Goal: Task Accomplishment & Management: Manage account settings

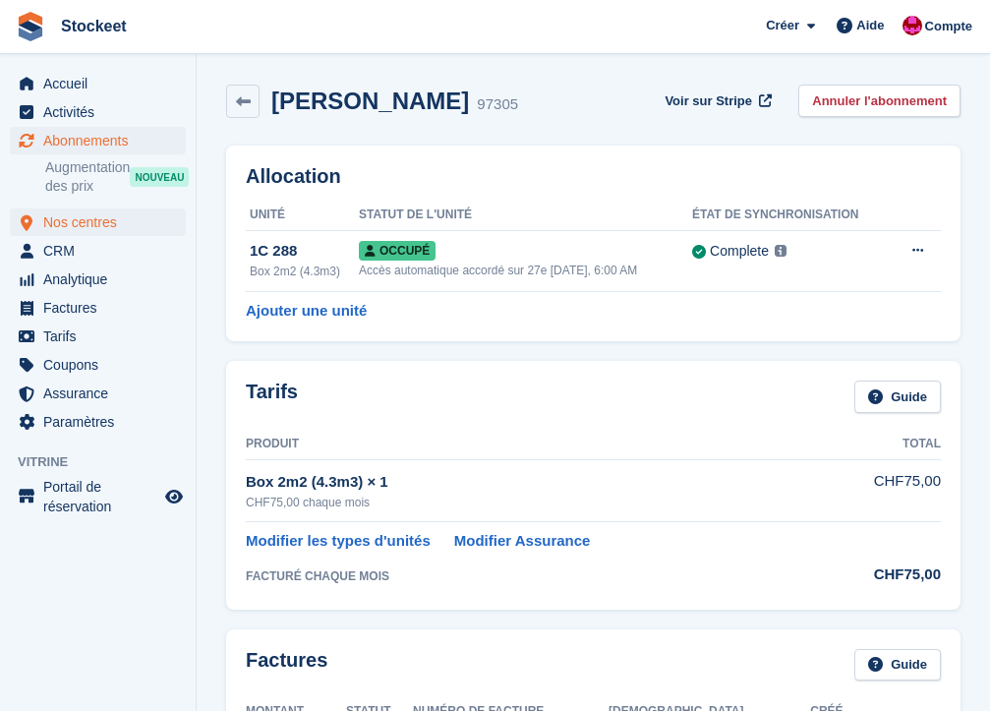
click at [73, 230] on span "Nos centres" at bounding box center [102, 222] width 118 height 28
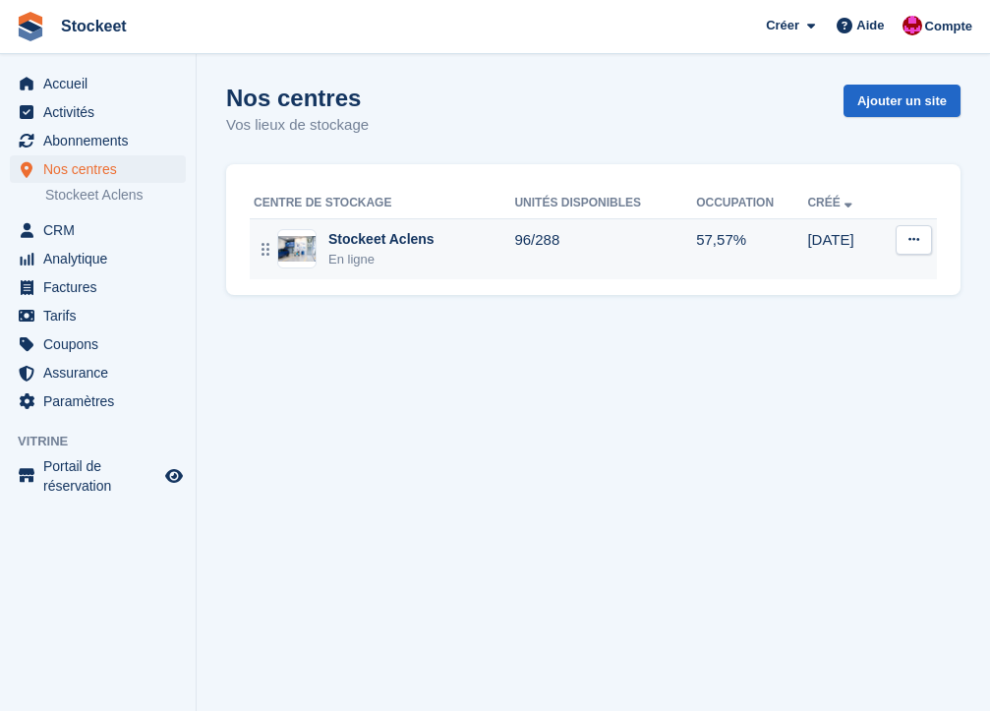
click at [330, 240] on div "Stockeet Aclens" at bounding box center [381, 239] width 106 height 21
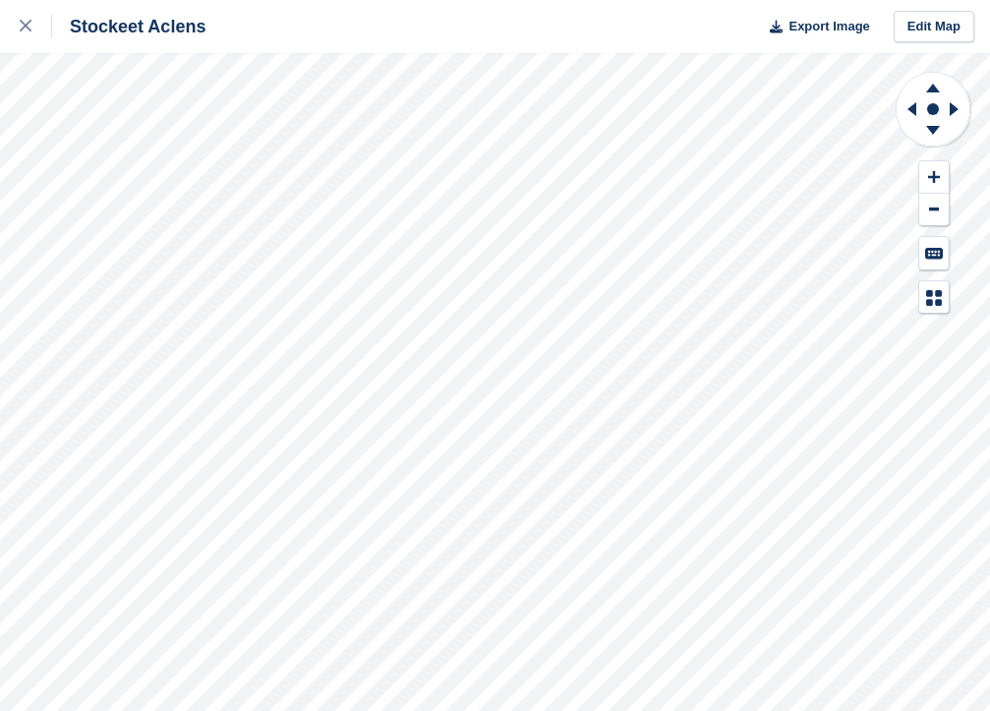
click at [105, 252] on div "Stockeet Aclens Export Image Edit Map" at bounding box center [495, 355] width 990 height 711
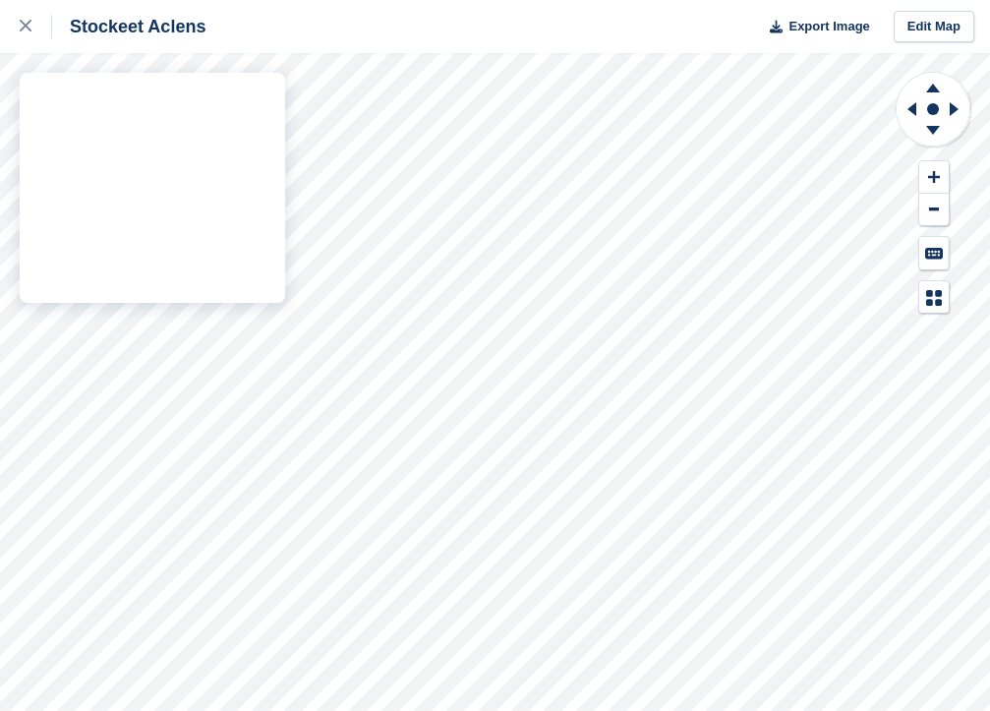
click at [152, 256] on div "Stockeet Aclens Export Image Edit Map" at bounding box center [495, 355] width 990 height 711
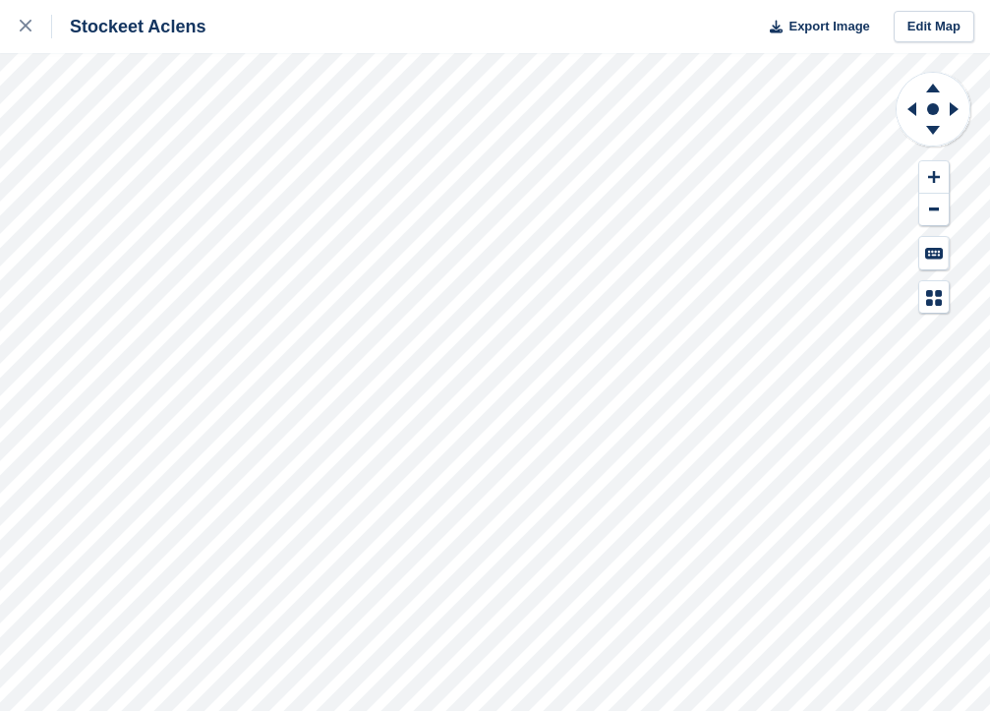
click at [167, 160] on div "Stockeet Aclens Export Image Edit Map" at bounding box center [495, 355] width 990 height 711
click at [142, 160] on div "Stockeet Aclens Export Image Edit Map" at bounding box center [495, 355] width 990 height 711
click at [167, 171] on div "Stockeet Aclens Export Image Edit Map" at bounding box center [495, 355] width 990 height 711
click at [166, 154] on div "Stockeet Aclens Export Image Edit Map" at bounding box center [495, 355] width 990 height 711
click at [215, 190] on div "Stockeet Aclens Export Image Edit Map" at bounding box center [495, 355] width 990 height 711
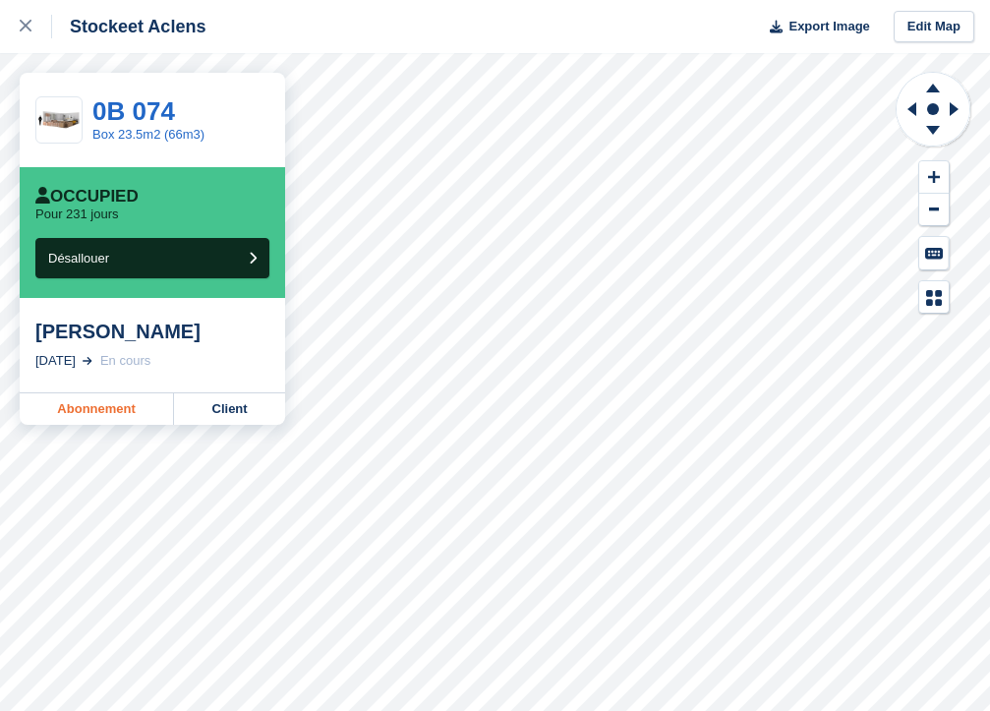
click at [117, 413] on link "Abonnement" at bounding box center [97, 408] width 154 height 31
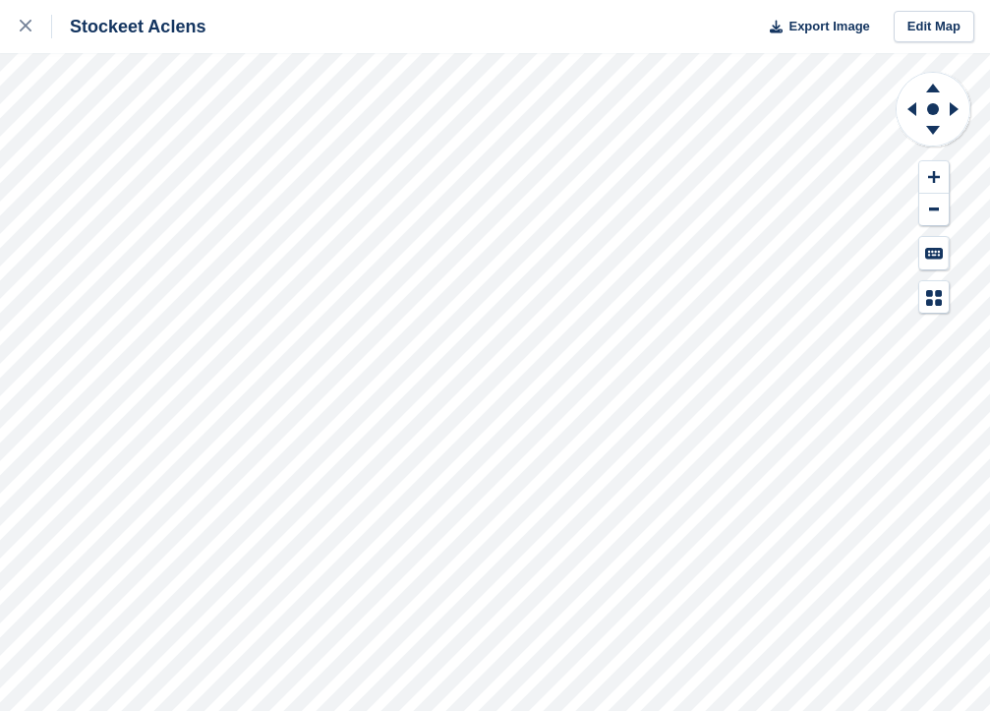
click at [154, 252] on div "Stockeet Aclens Export Image Edit Map" at bounding box center [495, 355] width 990 height 711
click at [138, 166] on div "Stockeet Aclens Export Image Edit Map" at bounding box center [495, 355] width 990 height 711
click at [146, 170] on div "Stockeet Aclens Export Image Edit Map" at bounding box center [495, 355] width 990 height 711
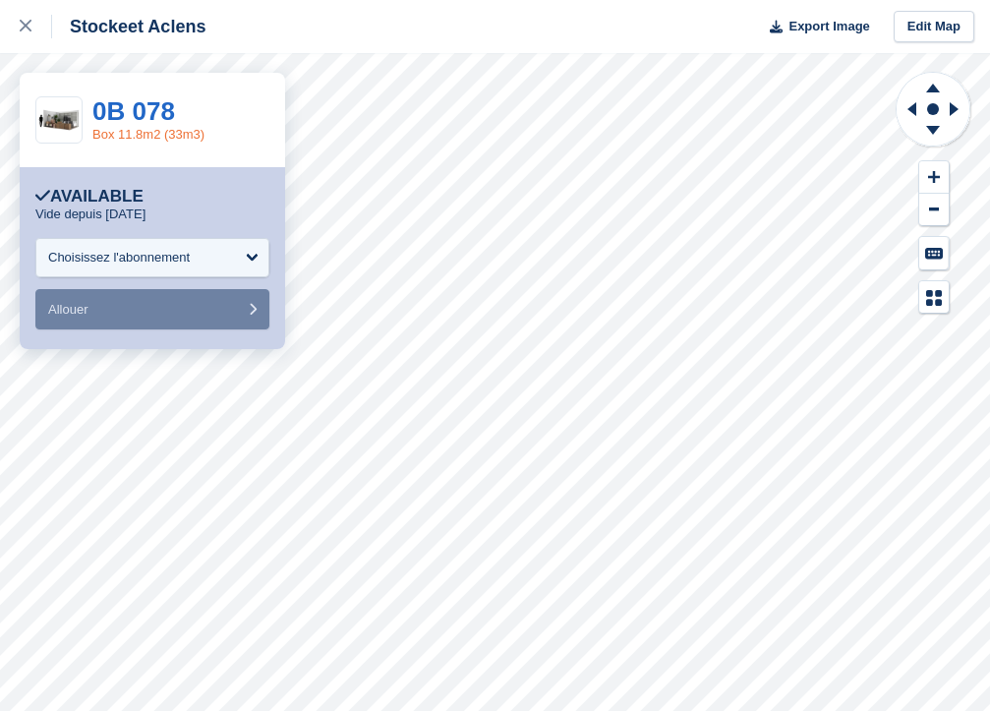
click at [133, 137] on link "Box 11.8m2 (33m3)" at bounding box center [148, 134] width 112 height 15
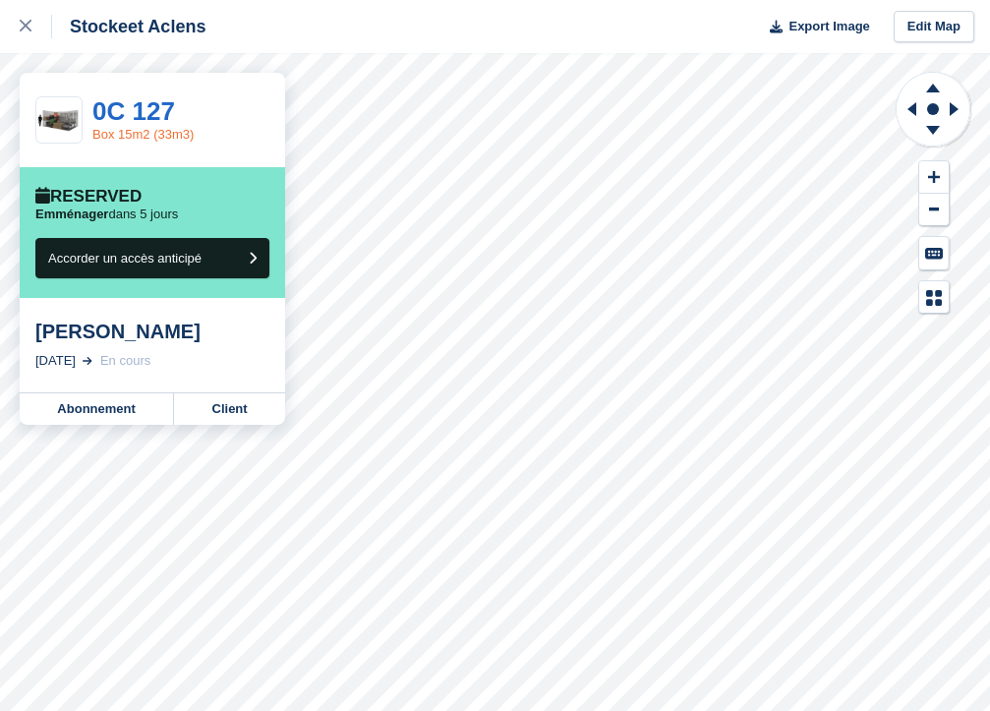
click at [137, 135] on link "Box 15m2 (33m3)" at bounding box center [142, 134] width 101 height 15
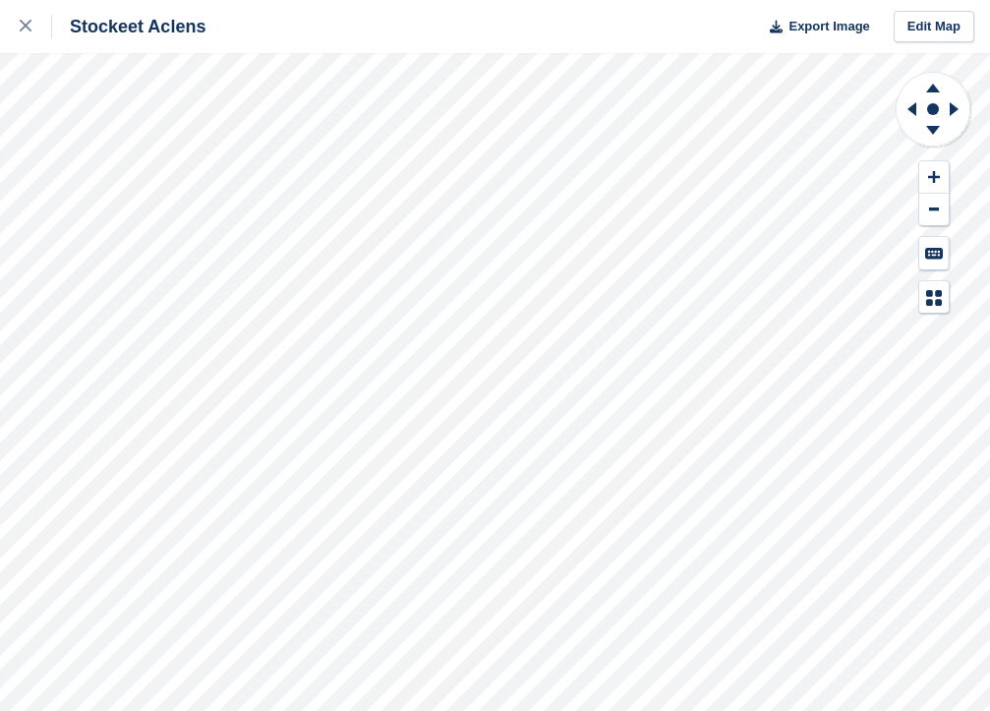
click at [166, 162] on div "Stockeet Aclens Export Image Edit Map" at bounding box center [495, 355] width 990 height 711
click at [168, 151] on div "Stockeet Aclens Export Image Edit Map" at bounding box center [495, 355] width 990 height 711
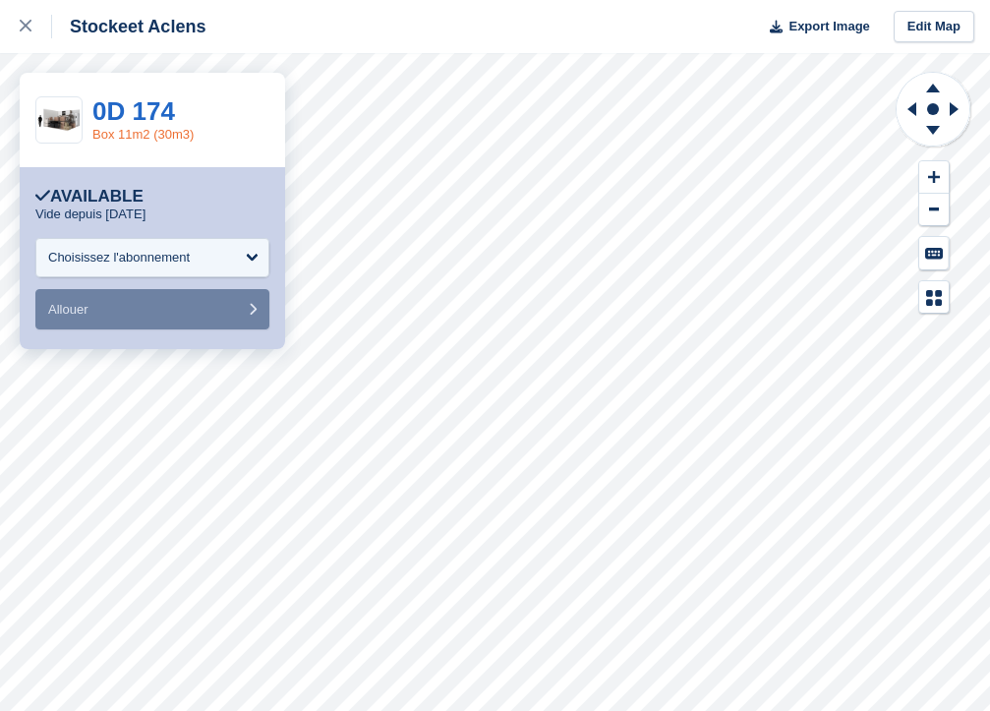
click at [152, 129] on link "Box 11m2 (30m3)" at bounding box center [142, 134] width 101 height 15
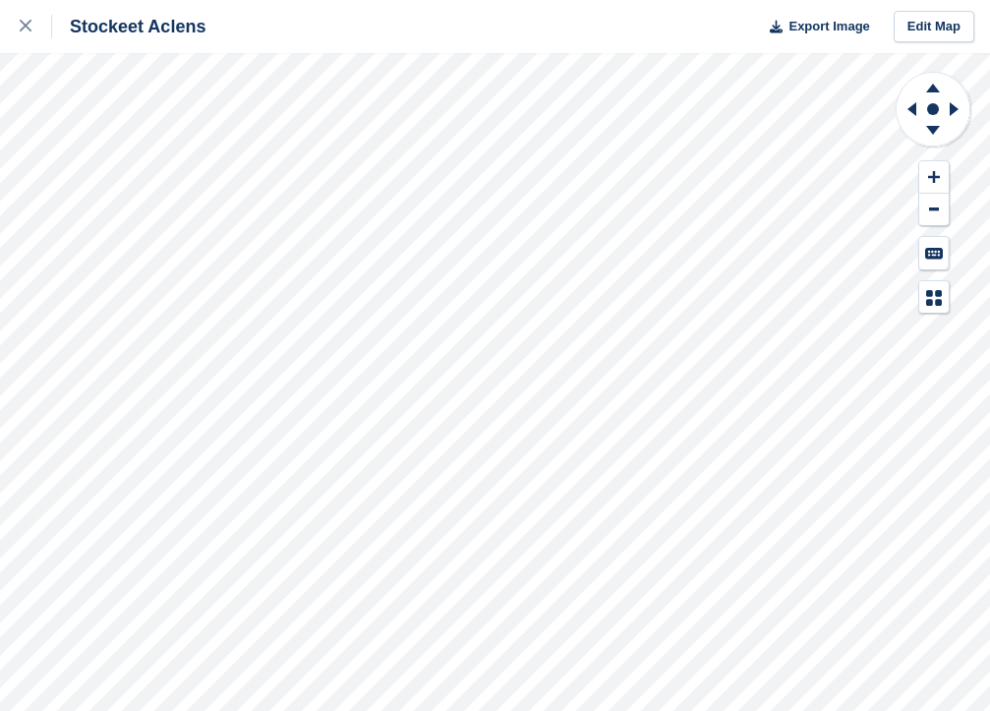
click at [174, 162] on div "Stockeet Aclens Export Image Edit Map" at bounding box center [495, 355] width 990 height 711
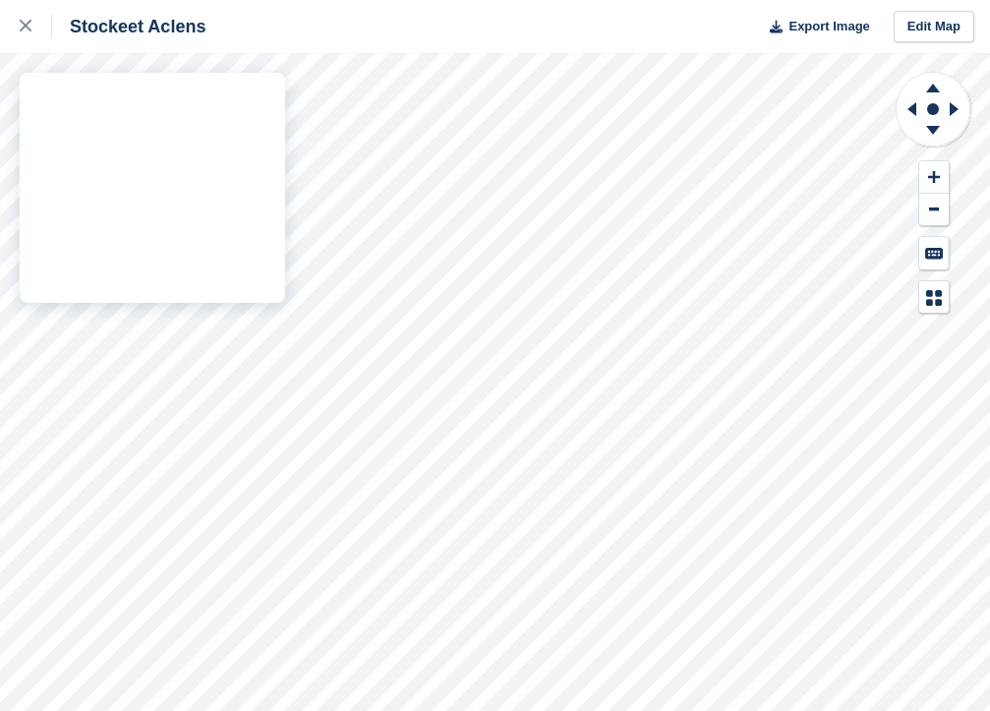
click at [133, 169] on div "Stockeet Aclens Export Image Edit Map" at bounding box center [495, 355] width 990 height 711
click at [152, 256] on div "Stockeet Aclens Export Image Edit Map" at bounding box center [495, 355] width 990 height 711
click at [119, 163] on div "Stockeet Aclens Export Image Edit Map" at bounding box center [495, 355] width 990 height 711
click at [242, 178] on div "Stockeet Aclens Export Image Edit Map" at bounding box center [495, 355] width 990 height 711
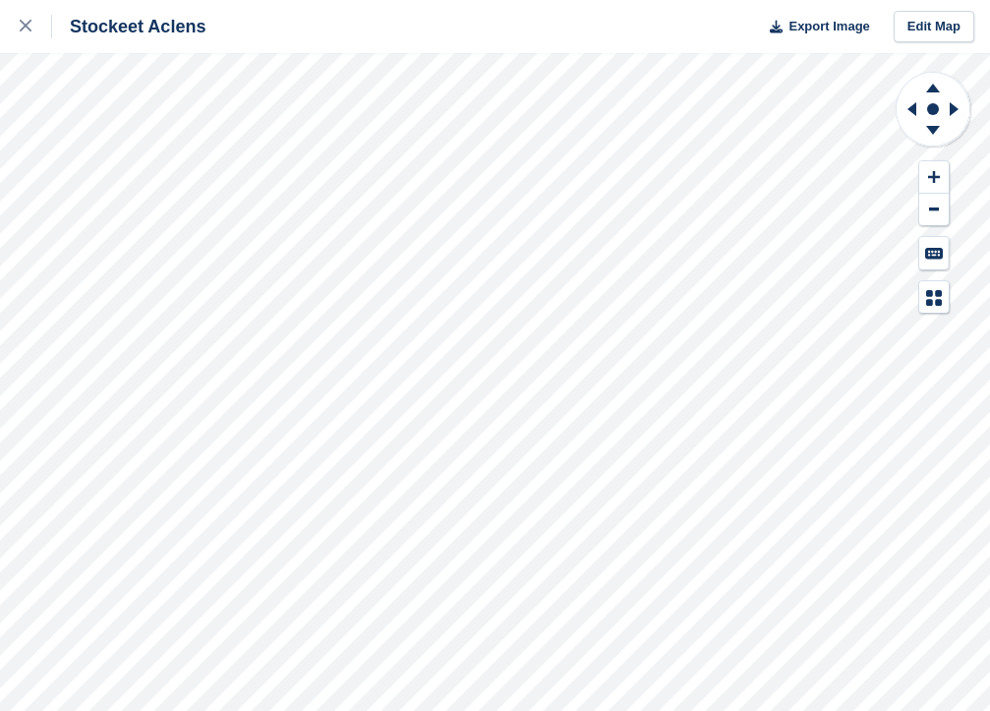
click at [162, 142] on div "Stockeet Aclens Export Image Edit Map" at bounding box center [495, 355] width 990 height 711
click at [161, 141] on div "Stockeet Aclens Export Image Edit Map" at bounding box center [495, 355] width 990 height 711
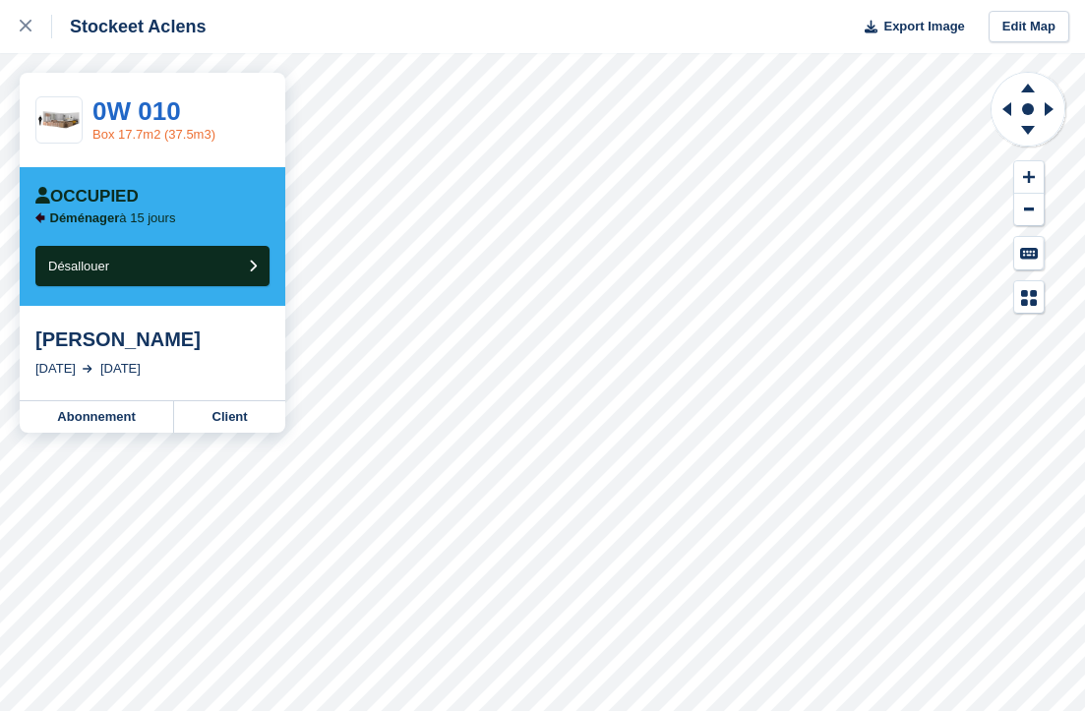
click at [162, 131] on link "Box 17.7m2 (37.5m3)" at bounding box center [153, 134] width 123 height 15
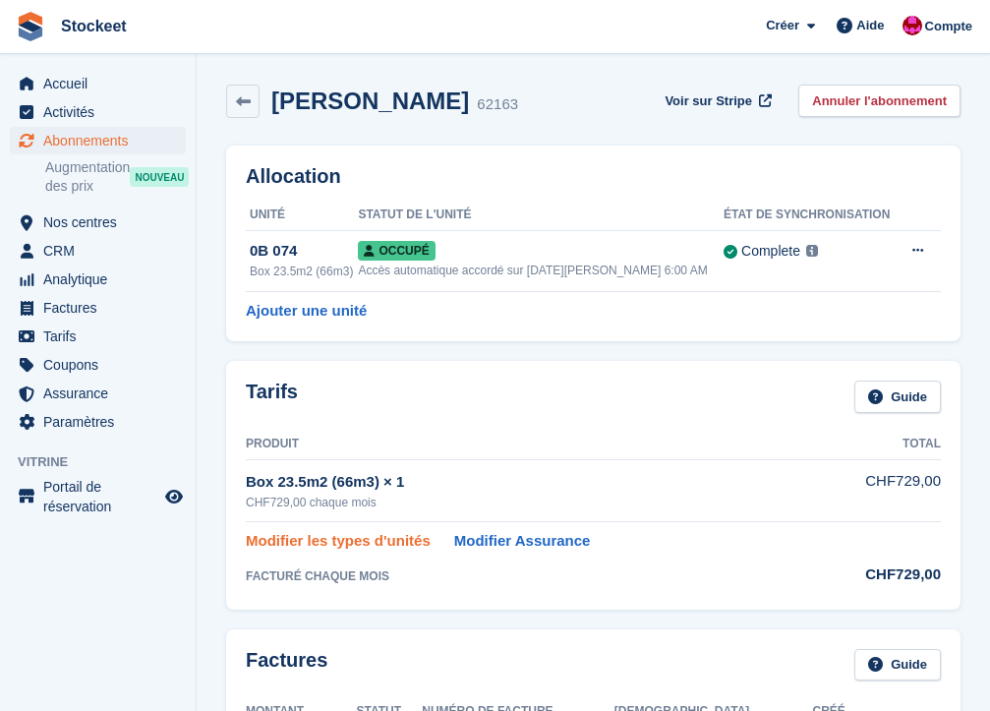
scroll to position [293, 0]
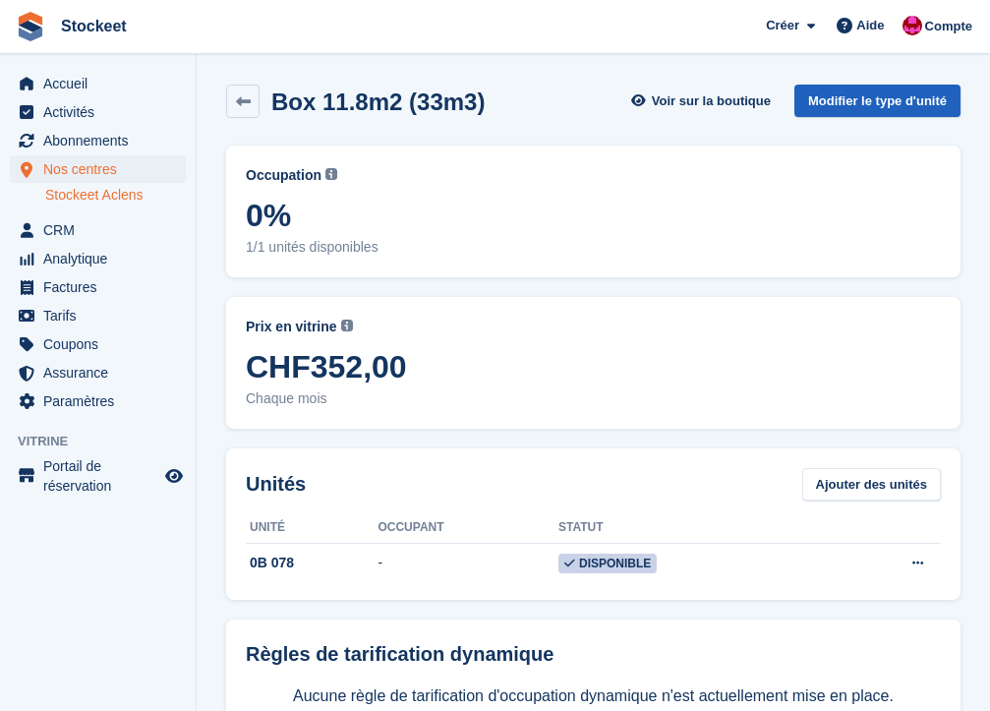
click at [856, 111] on link "Modifier le type d'unité" at bounding box center [878, 101] width 166 height 32
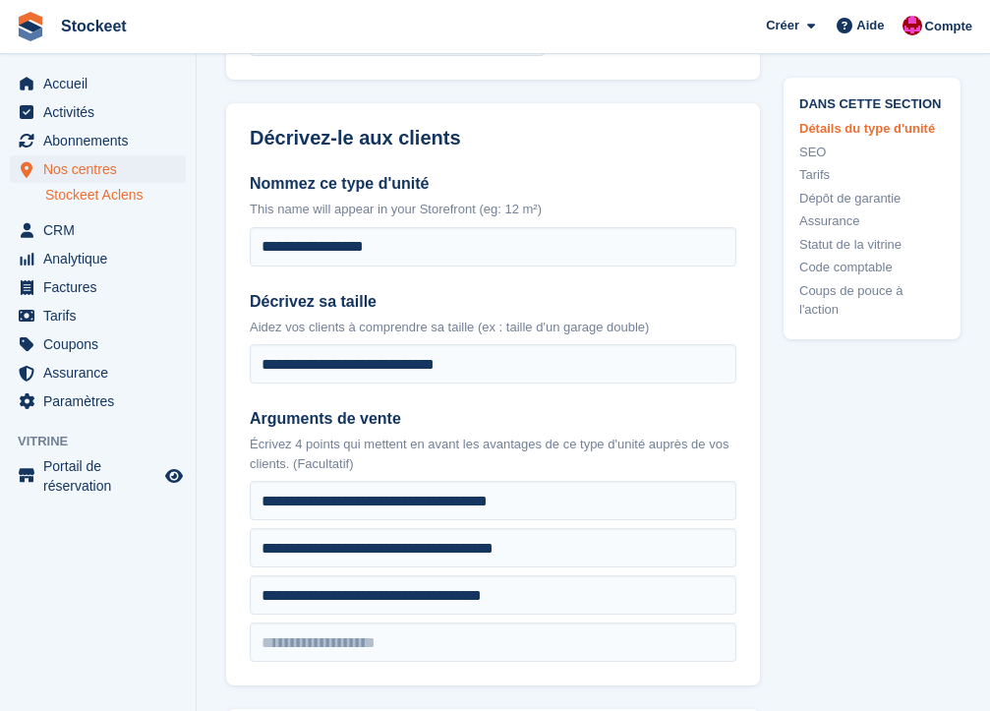
scroll to position [465, 0]
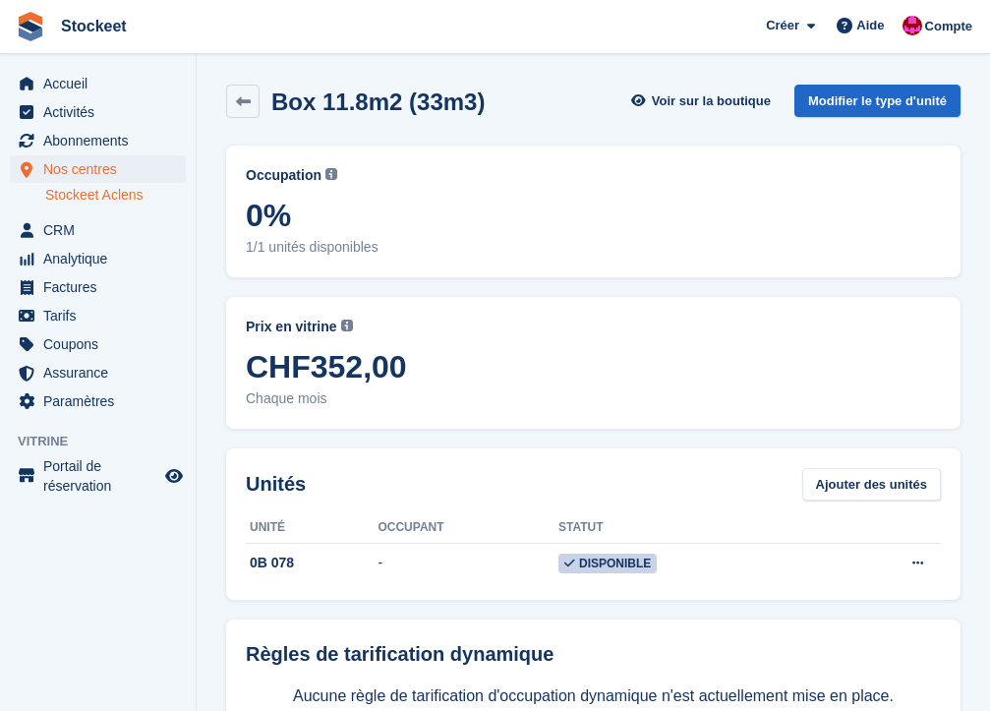
click at [96, 167] on span "Nos centres" at bounding box center [102, 169] width 118 height 28
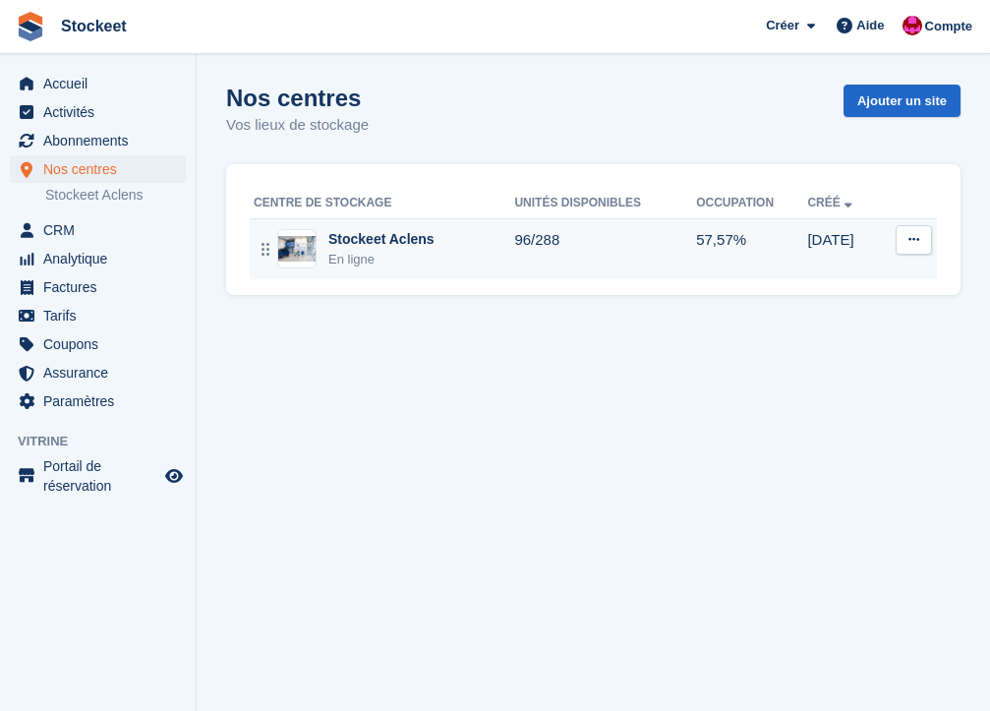
click at [357, 267] on div "En ligne" at bounding box center [381, 260] width 106 height 20
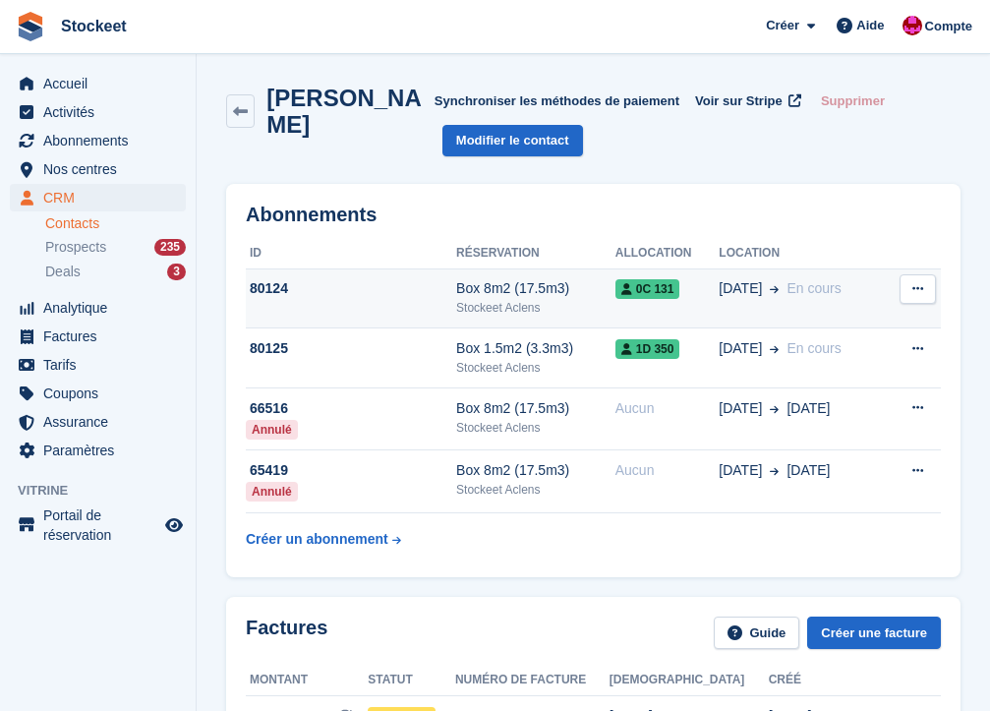
click at [913, 293] on icon at bounding box center [918, 288] width 11 height 13
click at [839, 278] on span "En cours" at bounding box center [814, 288] width 54 height 21
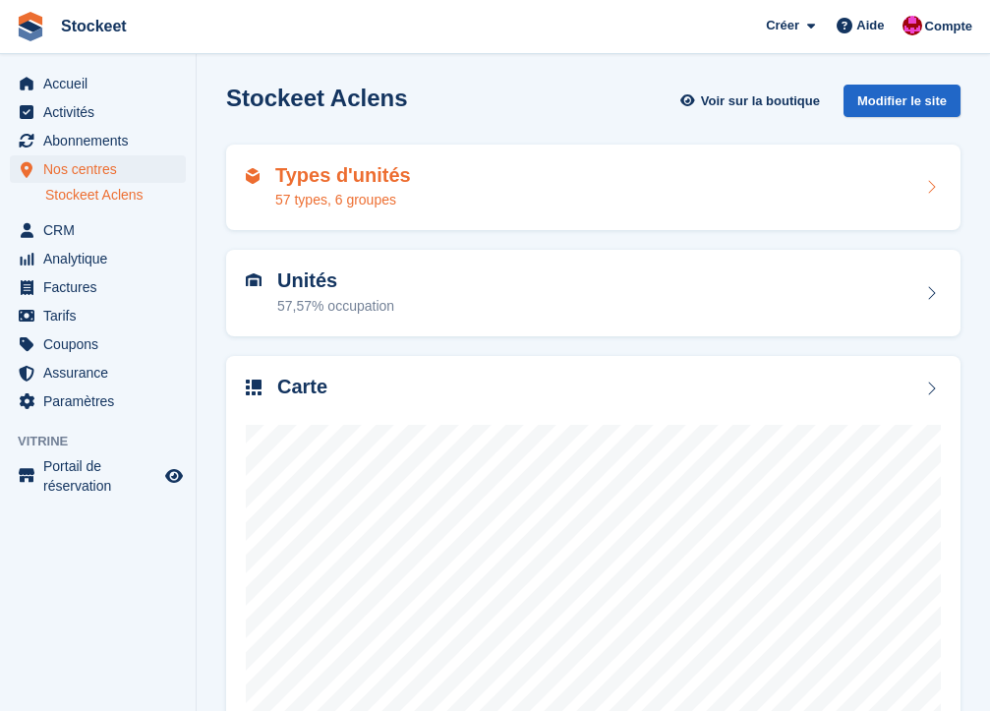
click at [369, 209] on div "57 types, 6 groupes" at bounding box center [343, 200] width 136 height 21
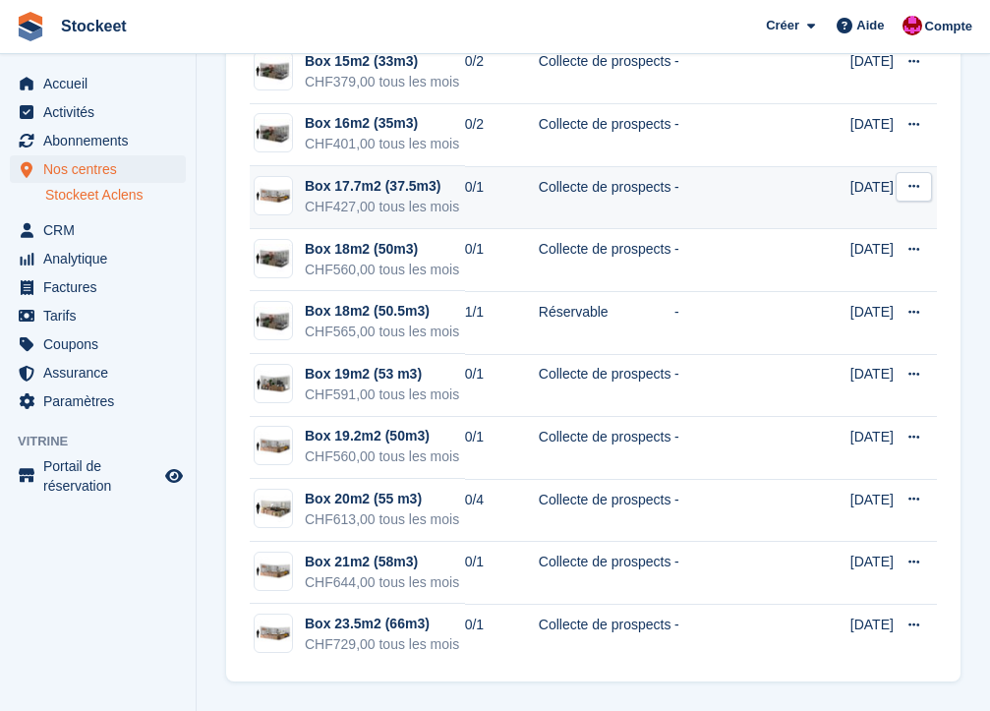
scroll to position [4106, 0]
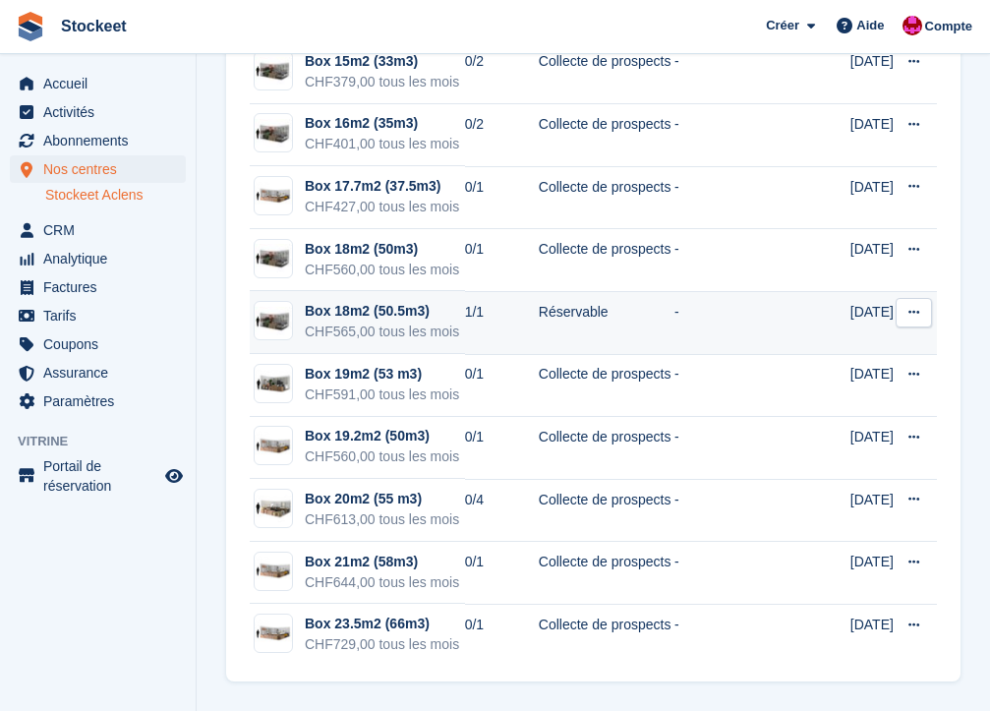
click at [465, 354] on td "1/1" at bounding box center [502, 322] width 74 height 63
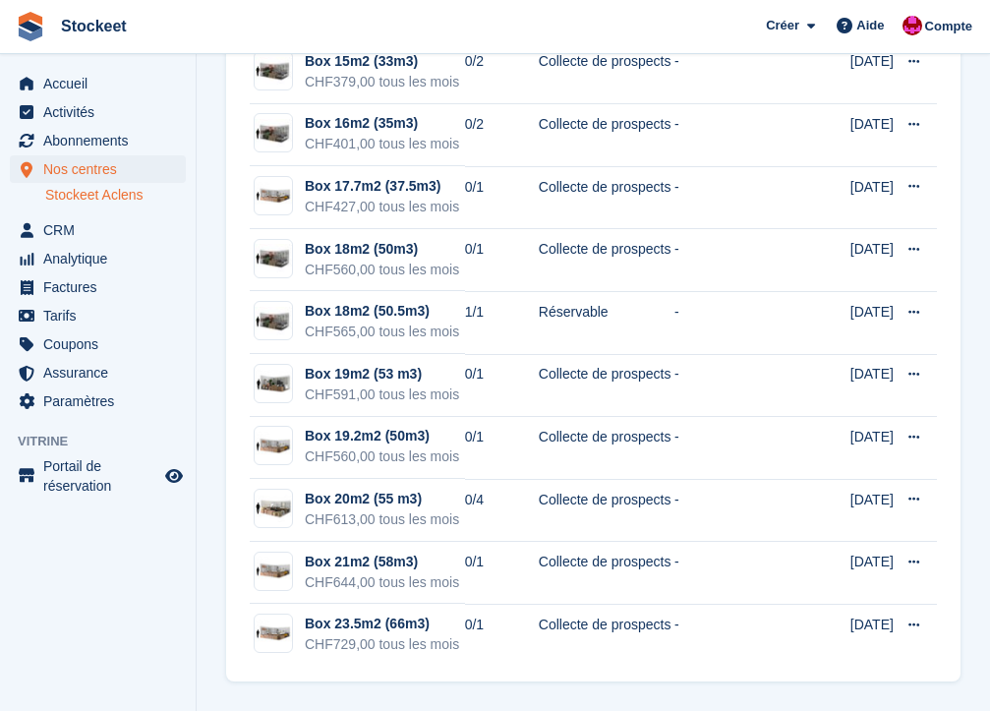
scroll to position [3451, 0]
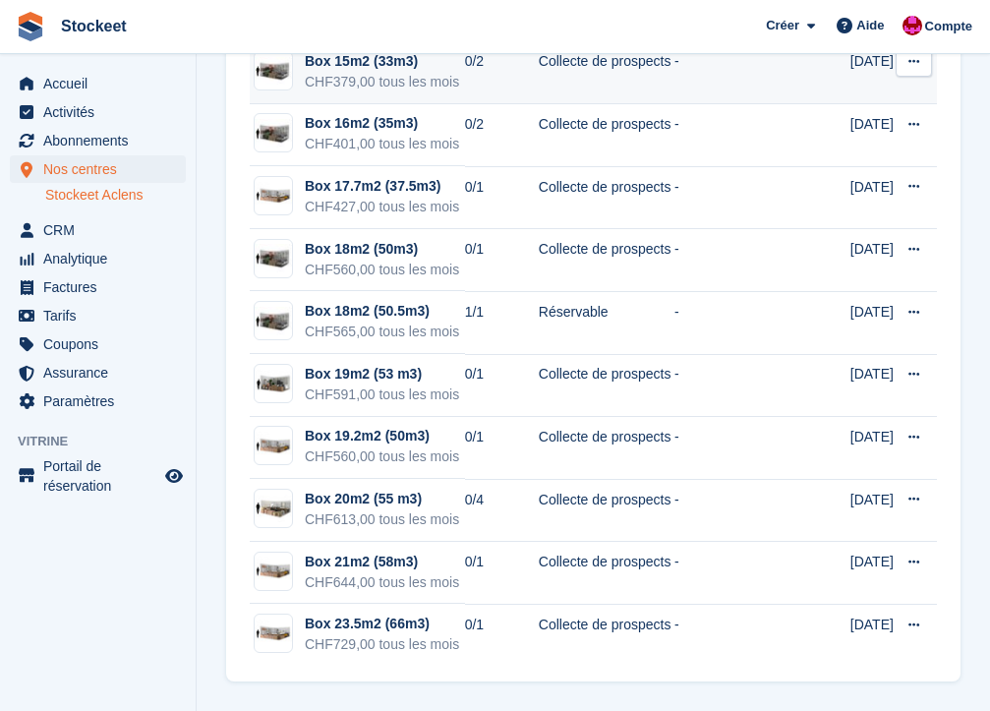
scroll to position [3737, 0]
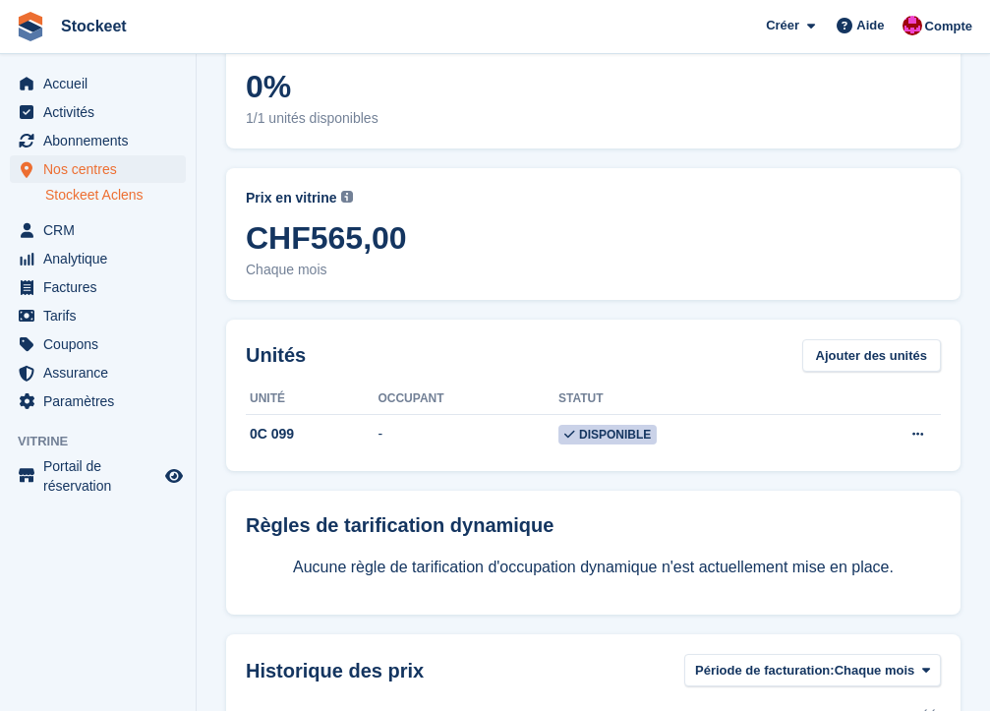
scroll to position [108, 0]
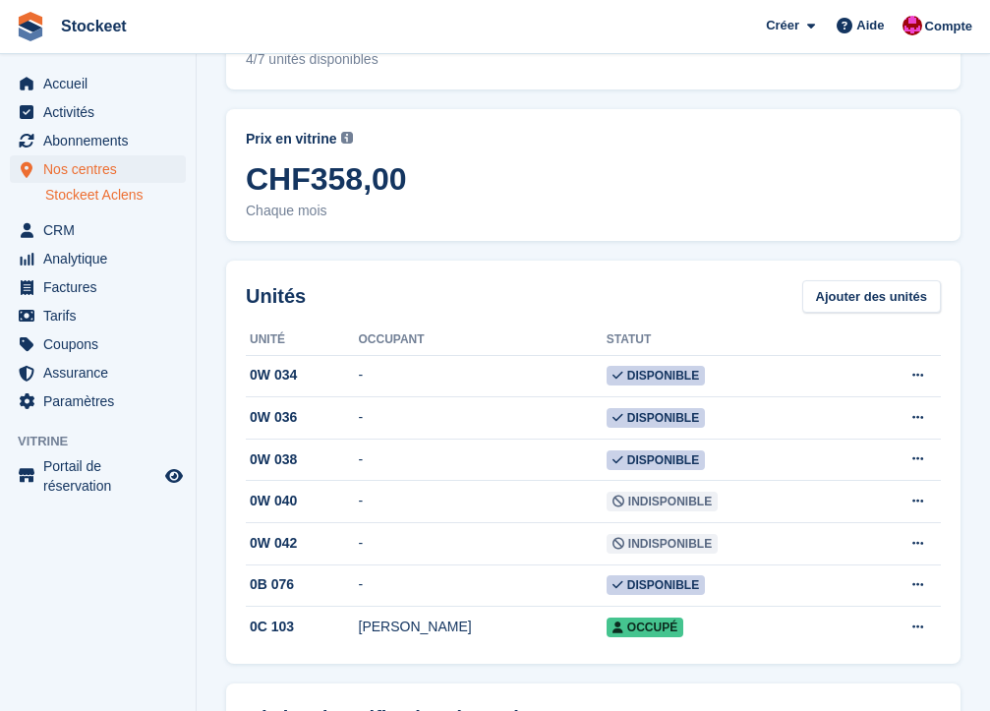
scroll to position [222, 0]
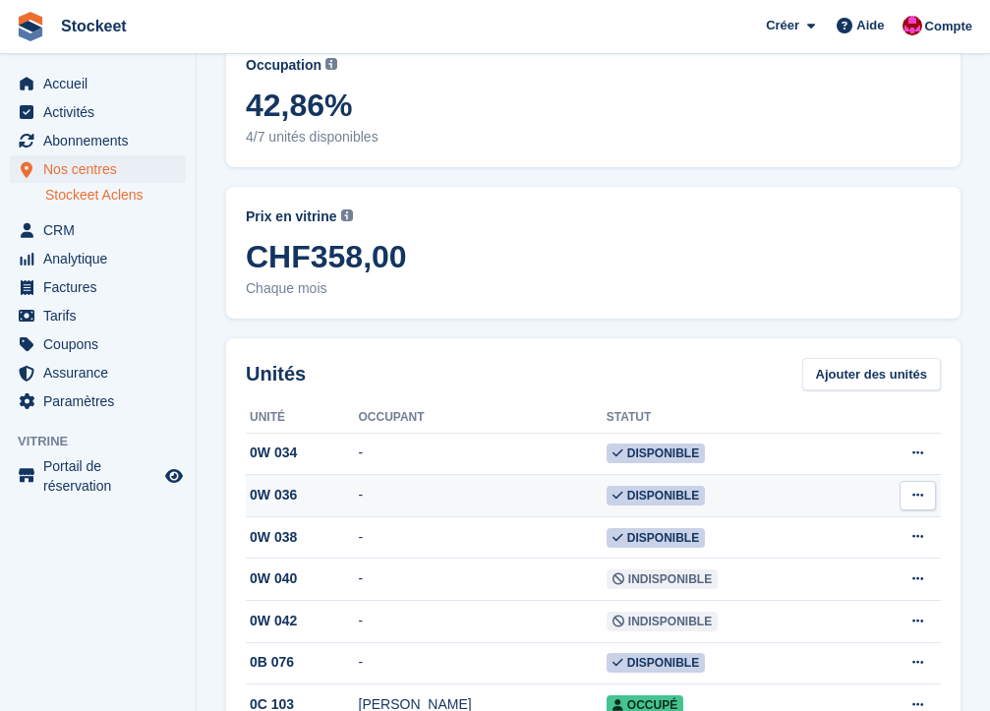
scroll to position [70, 0]
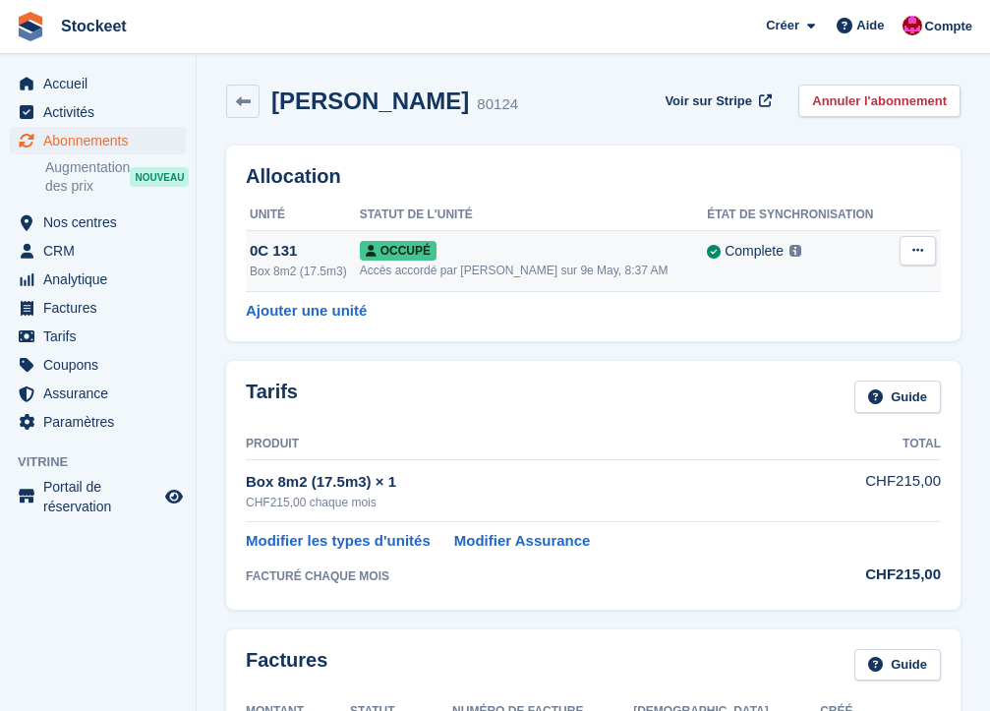
click at [908, 256] on button at bounding box center [918, 250] width 36 height 29
click at [869, 295] on p "Sur-verrouillage" at bounding box center [841, 289] width 171 height 26
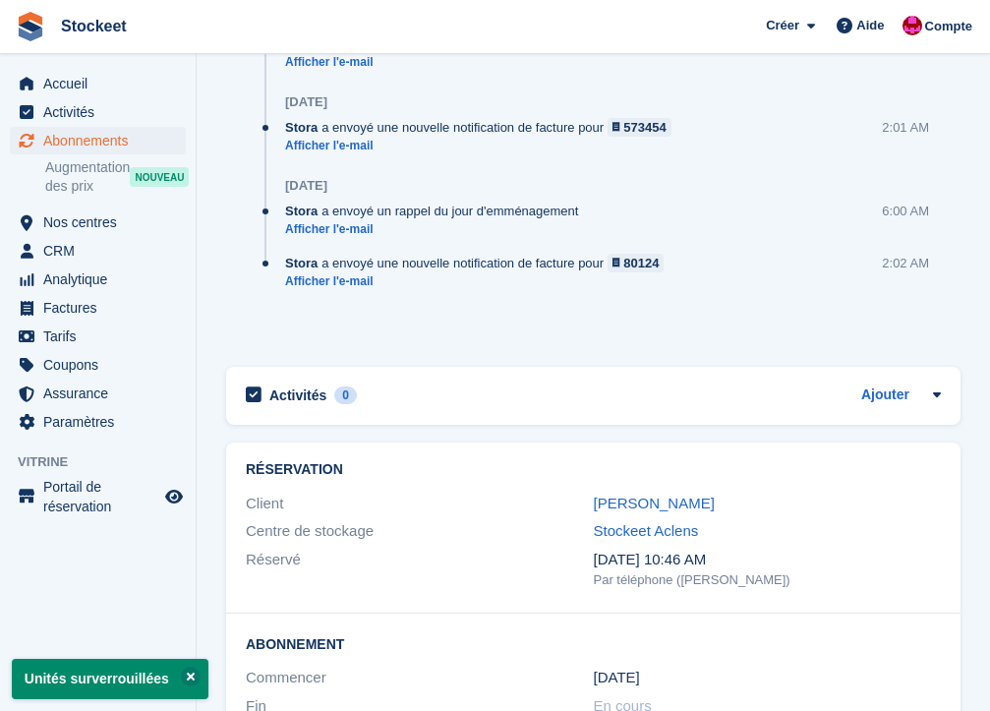
scroll to position [1915, 0]
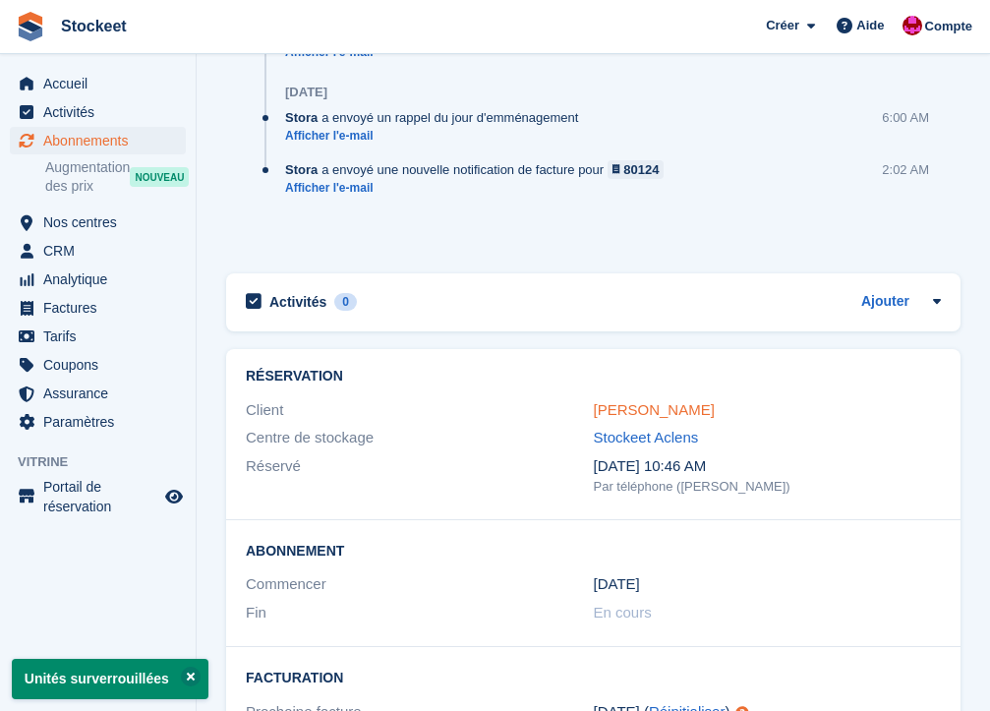
click at [670, 403] on link "Christine Azombo" at bounding box center [654, 409] width 121 height 17
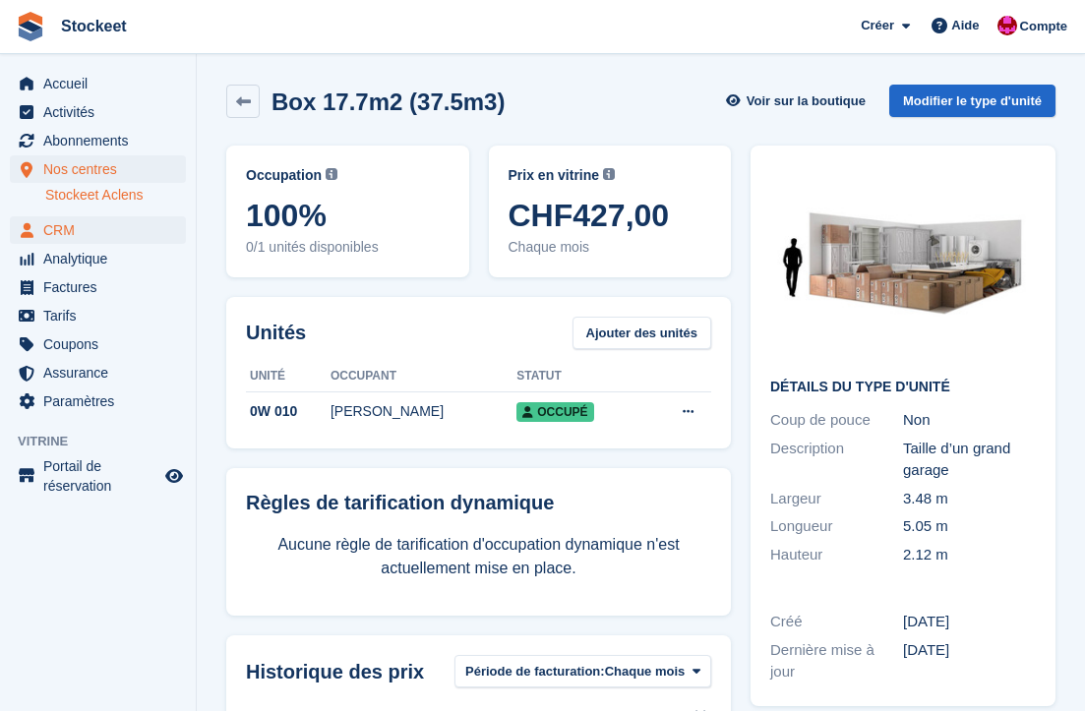
click at [54, 236] on span "CRM" at bounding box center [102, 230] width 118 height 28
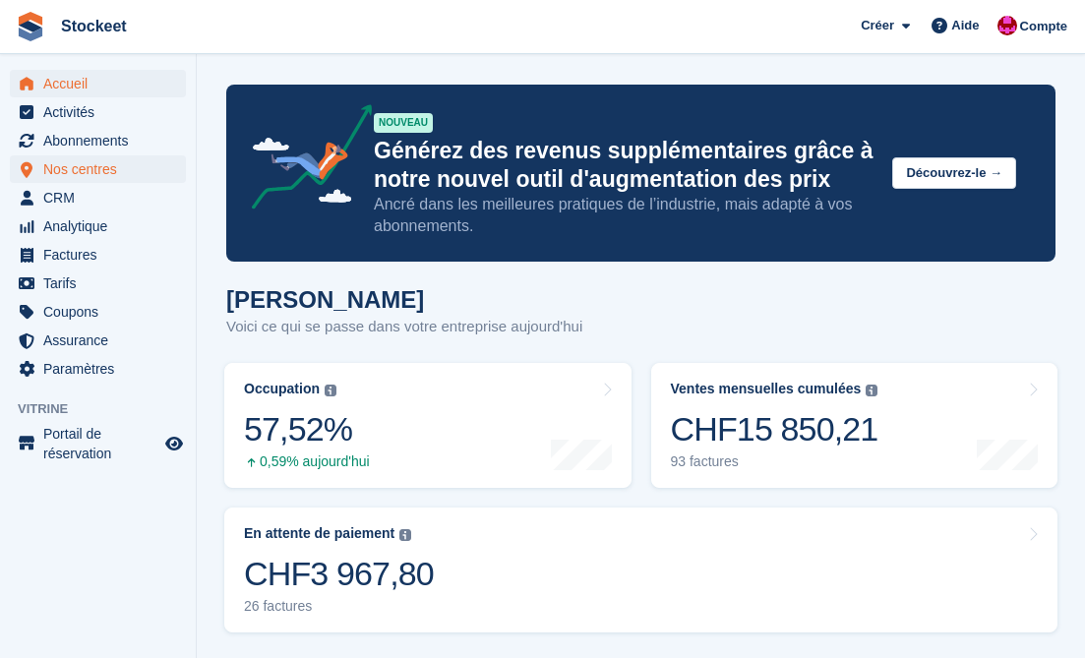
click at [95, 169] on span "Nos centres" at bounding box center [102, 169] width 118 height 28
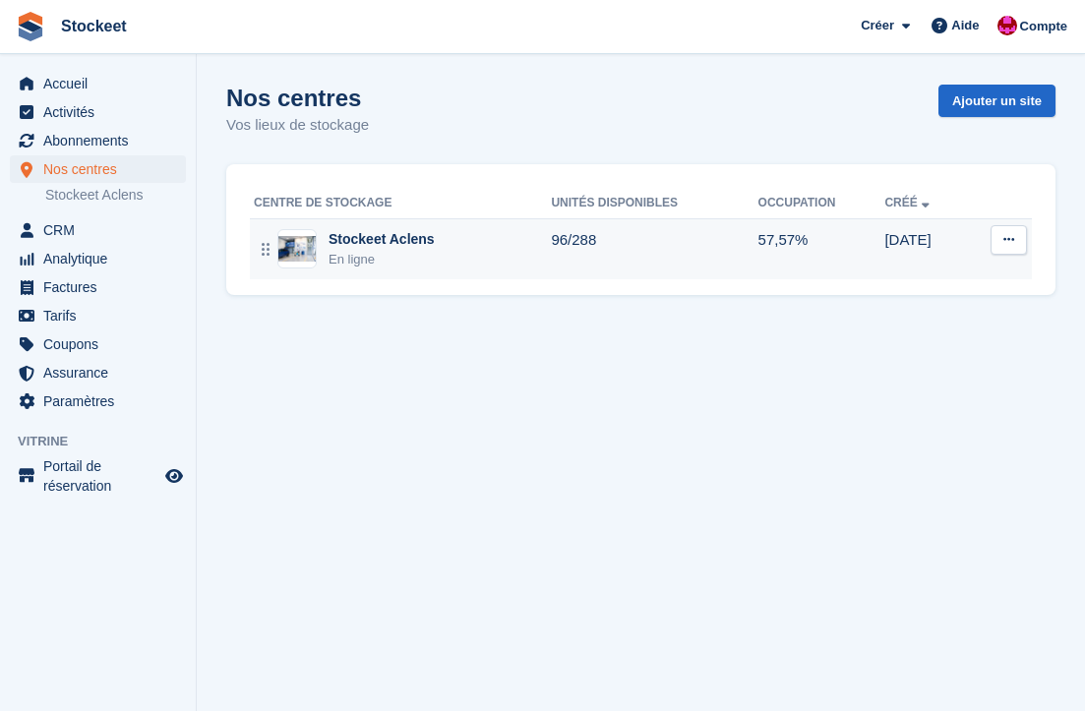
click at [380, 252] on div "En ligne" at bounding box center [381, 260] width 106 height 20
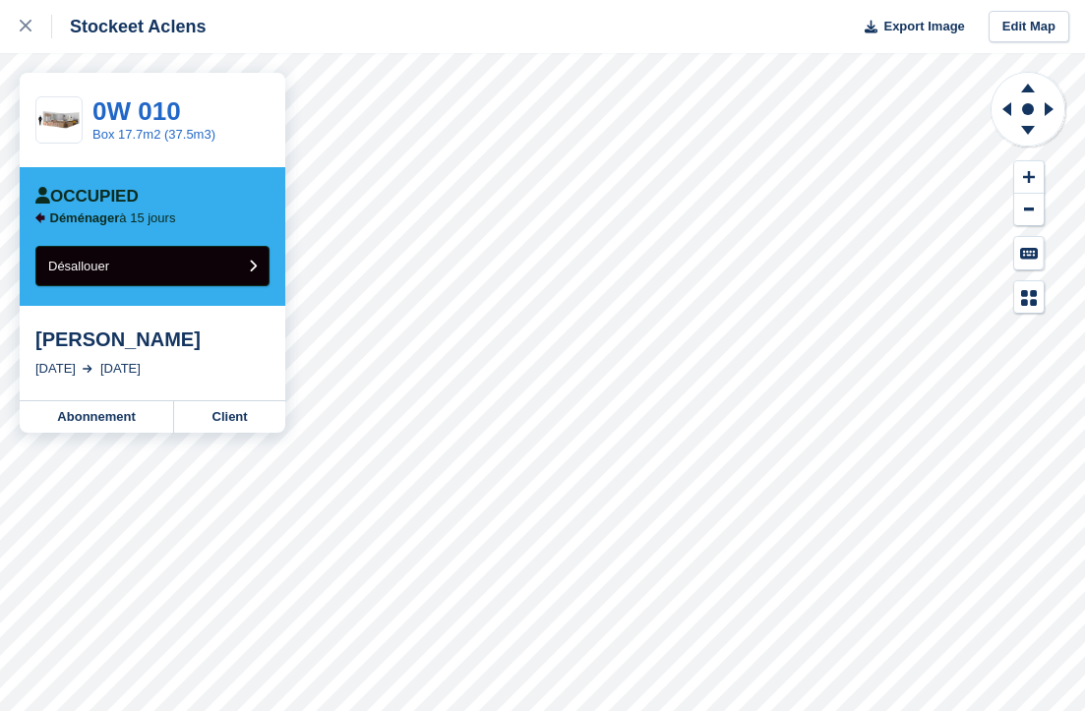
click at [124, 273] on button "Désallouer" at bounding box center [152, 266] width 234 height 40
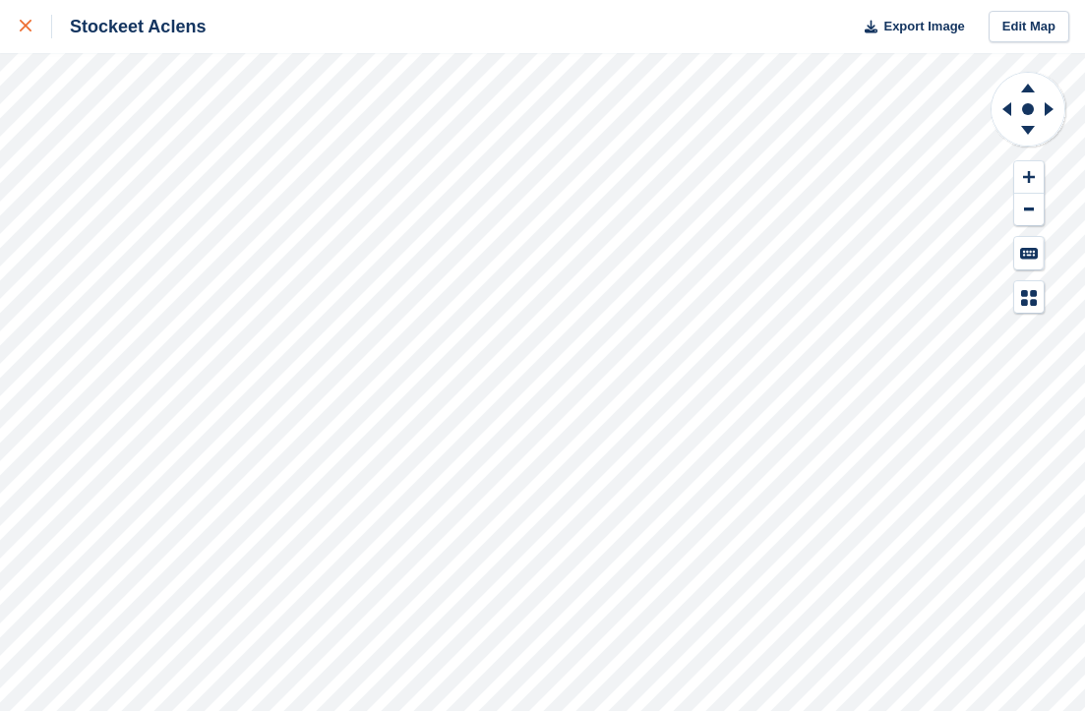
click at [25, 25] on icon at bounding box center [26, 26] width 12 height 12
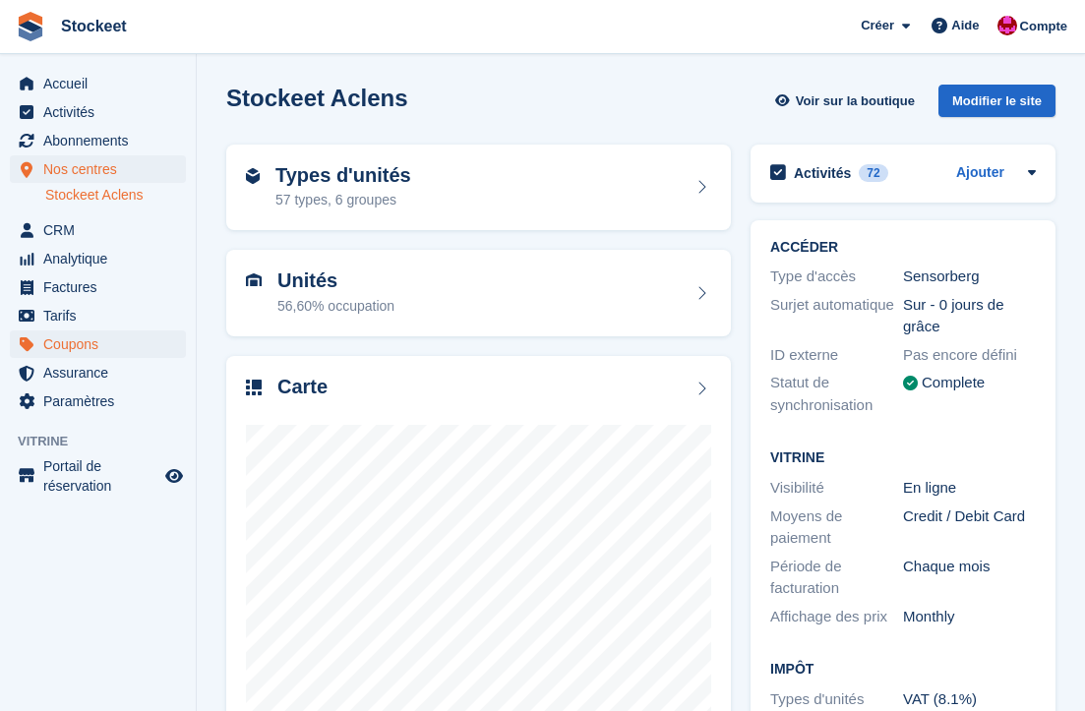
click at [83, 350] on span "Coupons" at bounding box center [102, 344] width 118 height 28
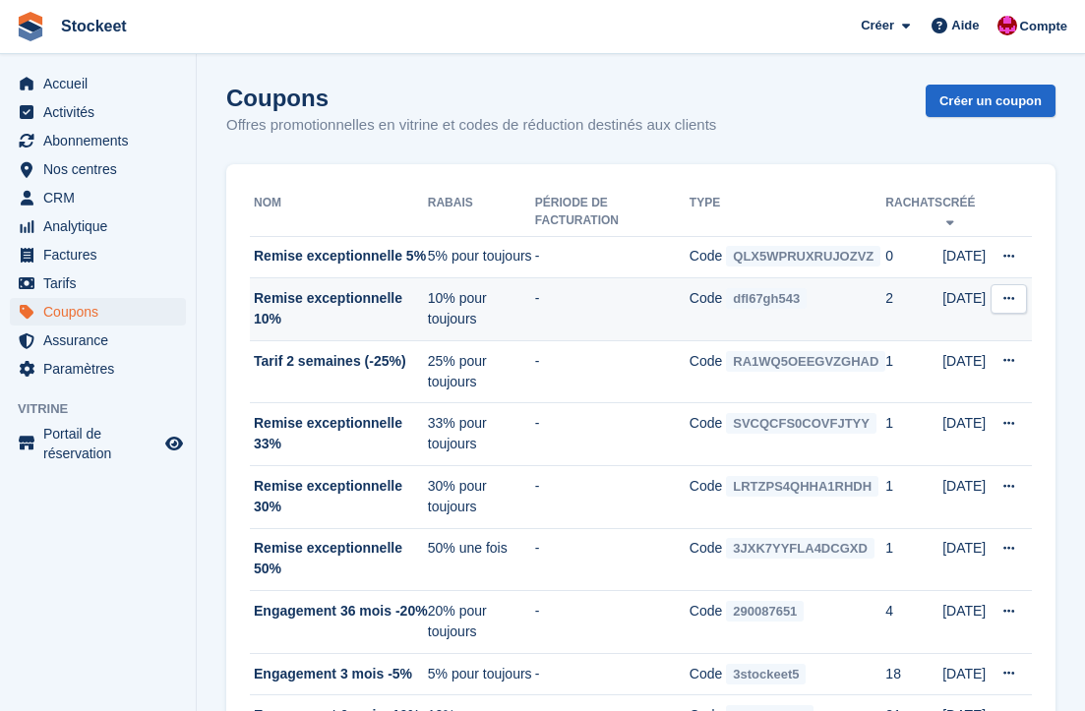
click at [760, 325] on td "Code dfl67gh543" at bounding box center [787, 309] width 197 height 63
